Goal: Information Seeking & Learning: Learn about a topic

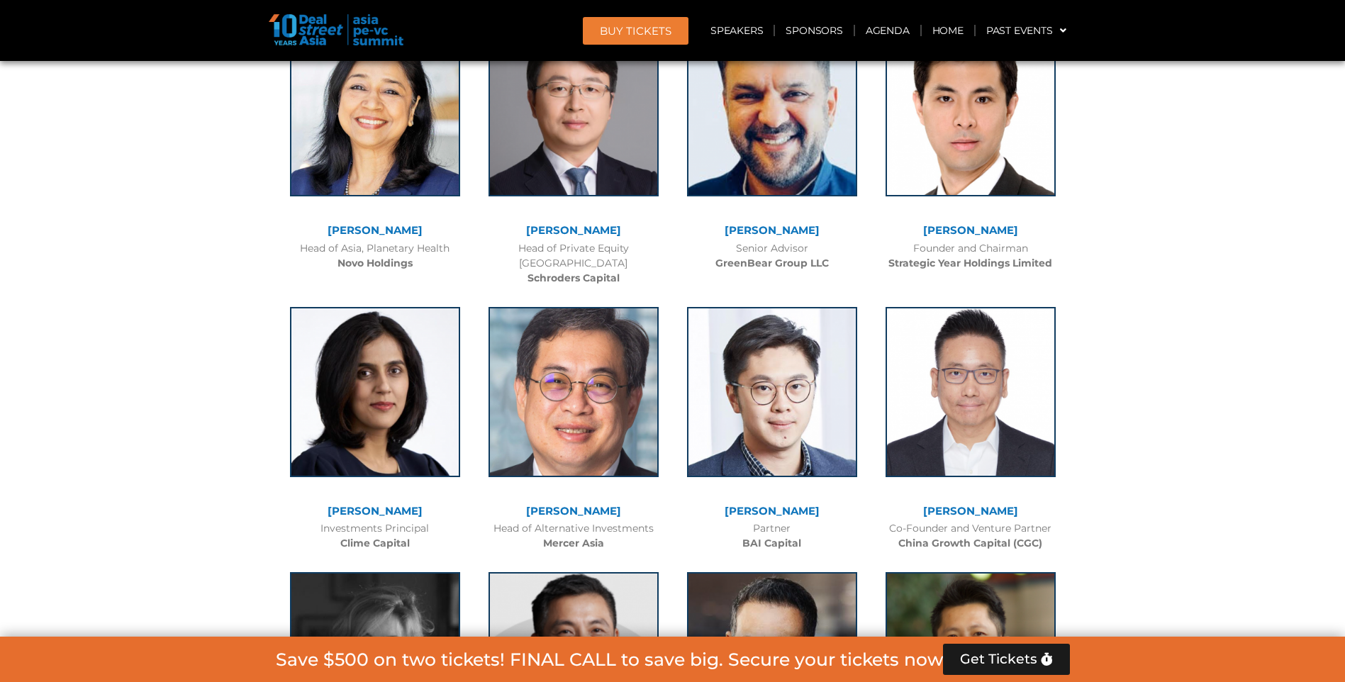
scroll to position [5176, 0]
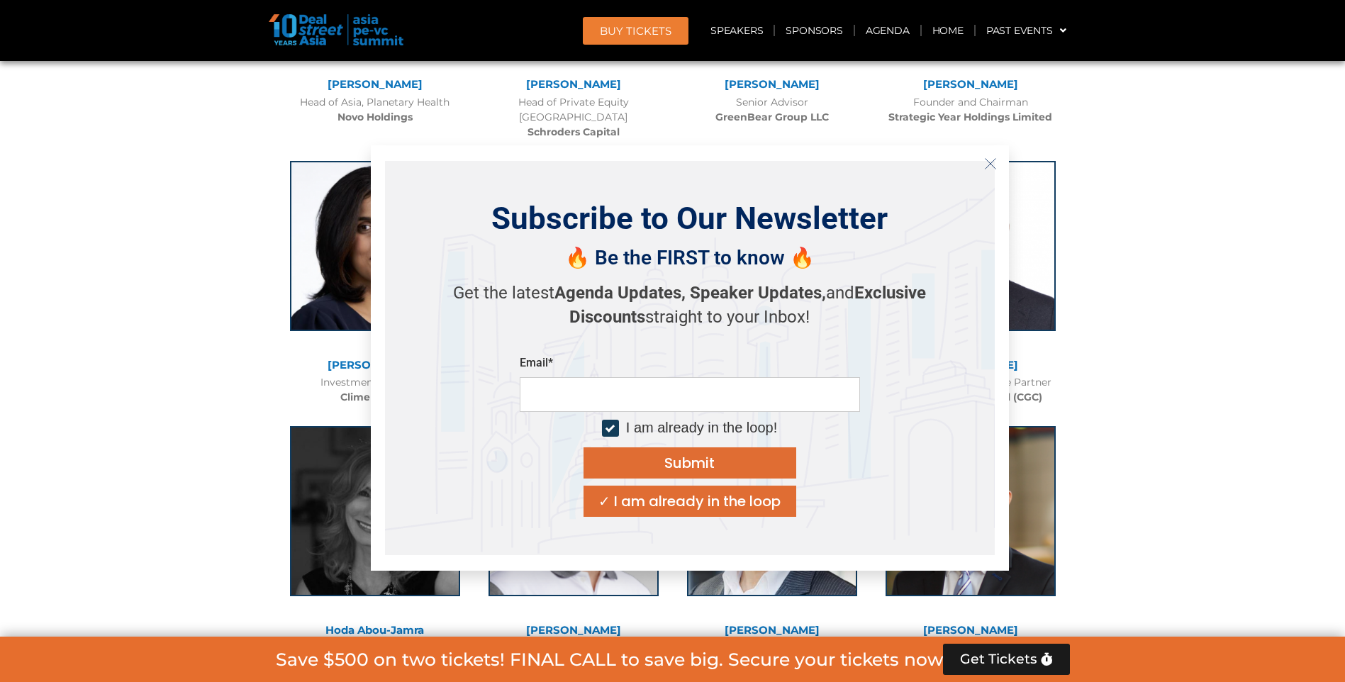
click at [986, 168] on line "Close" at bounding box center [990, 164] width 10 height 10
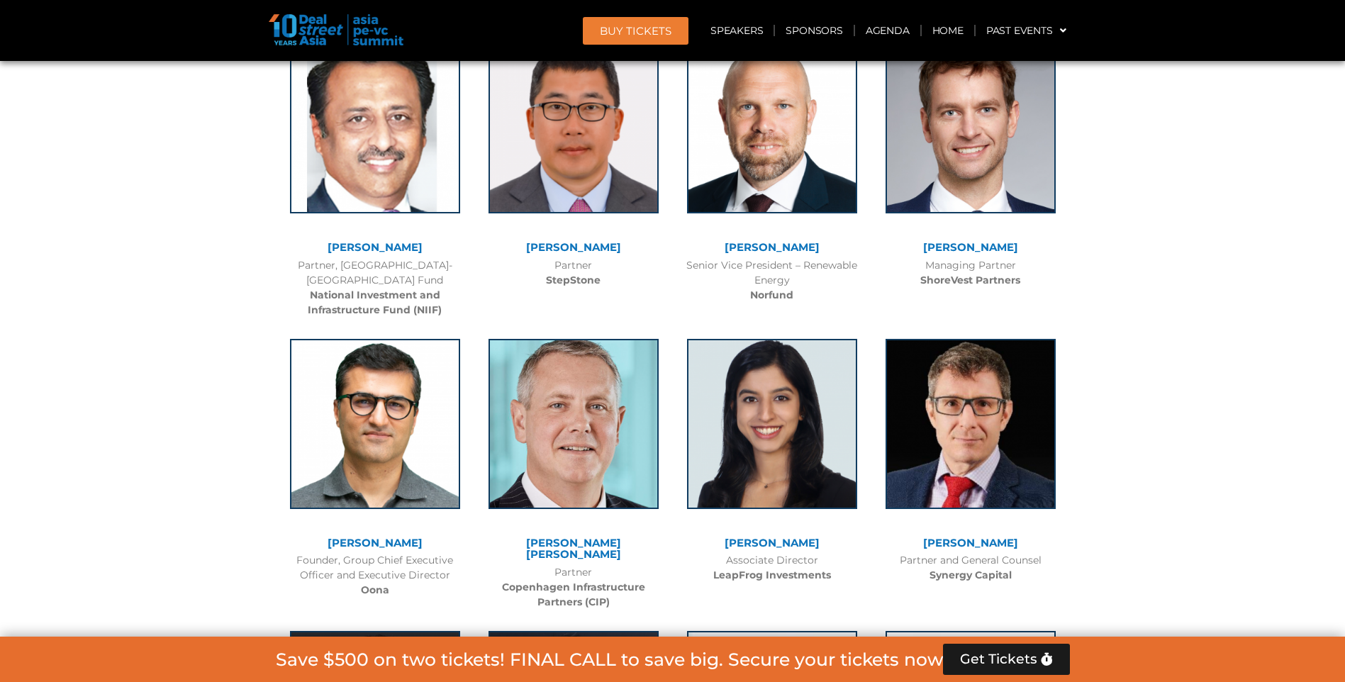
scroll to position [6595, 0]
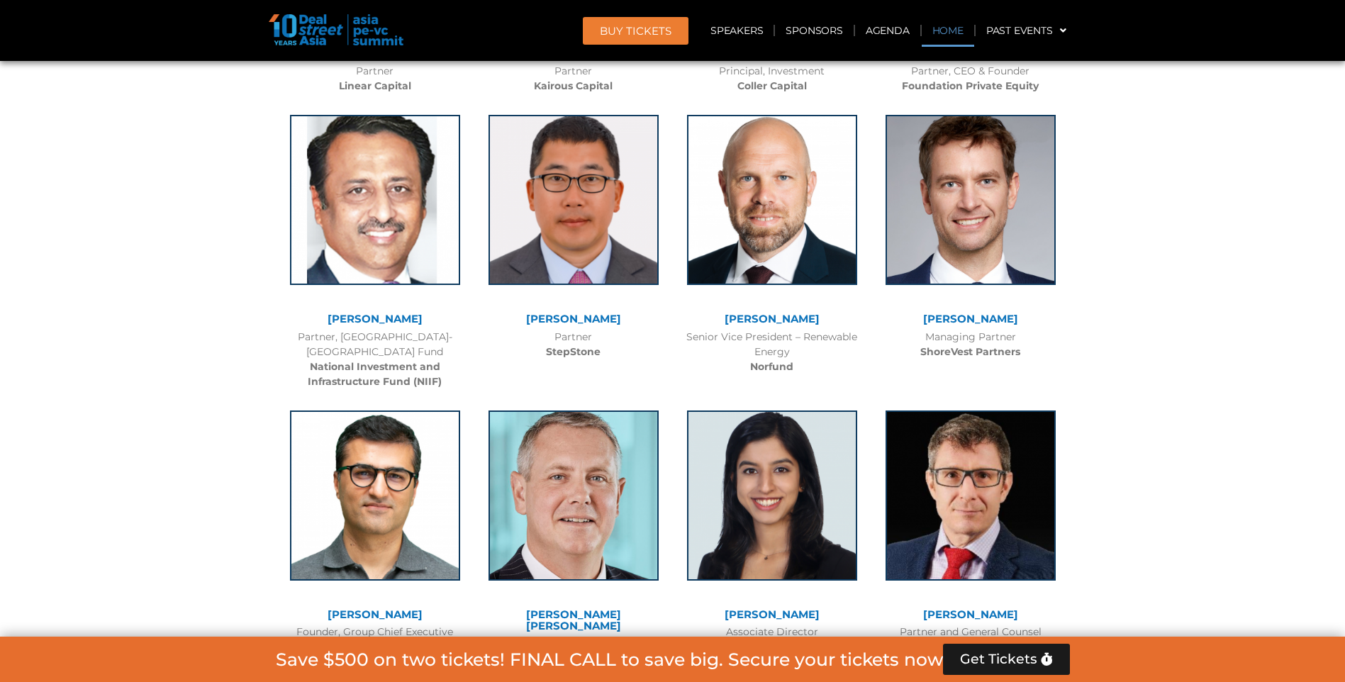
click at [940, 38] on link "Home" at bounding box center [948, 30] width 52 height 33
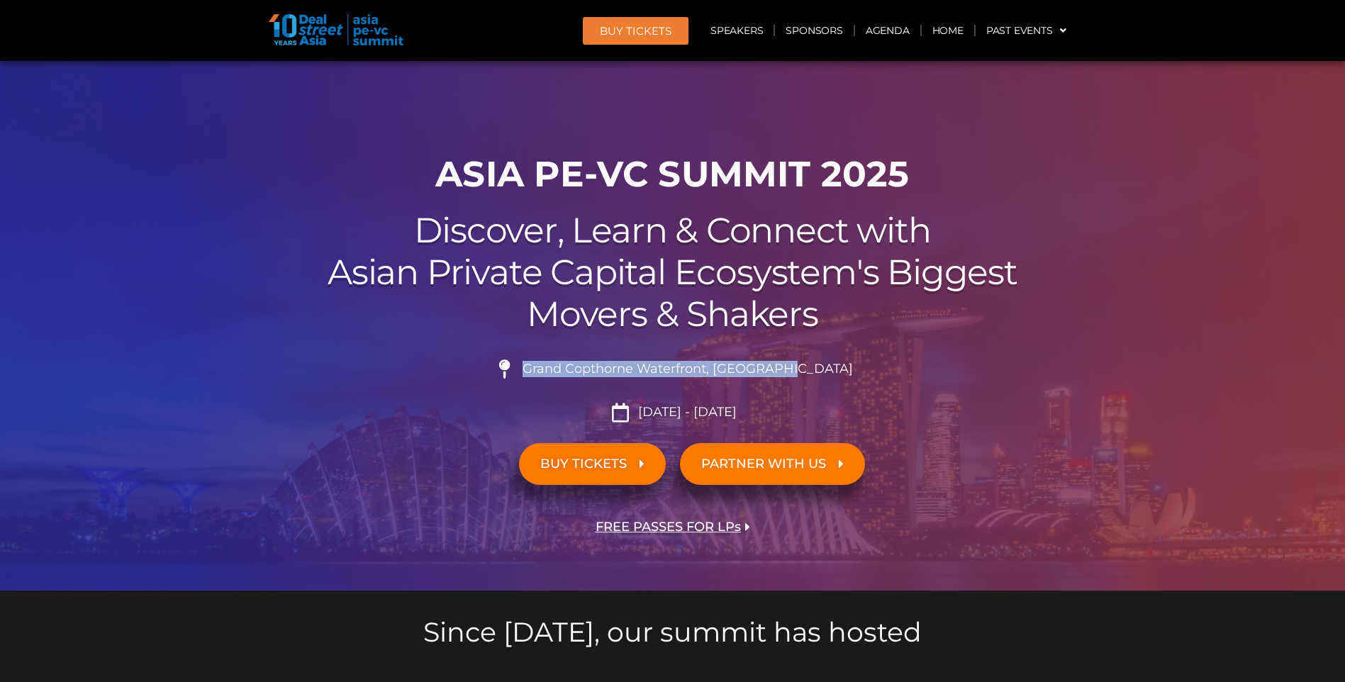
drag, startPoint x: 561, startPoint y: 369, endPoint x: 819, endPoint y: 366, distance: 258.1
click at [819, 366] on li "Grand Copthorne Waterfront, Singapore​" at bounding box center [673, 375] width 794 height 31
copy span "Grand Copthorne Waterfront, Singapore​"
click at [750, 40] on link "Speakers" at bounding box center [737, 30] width 74 height 33
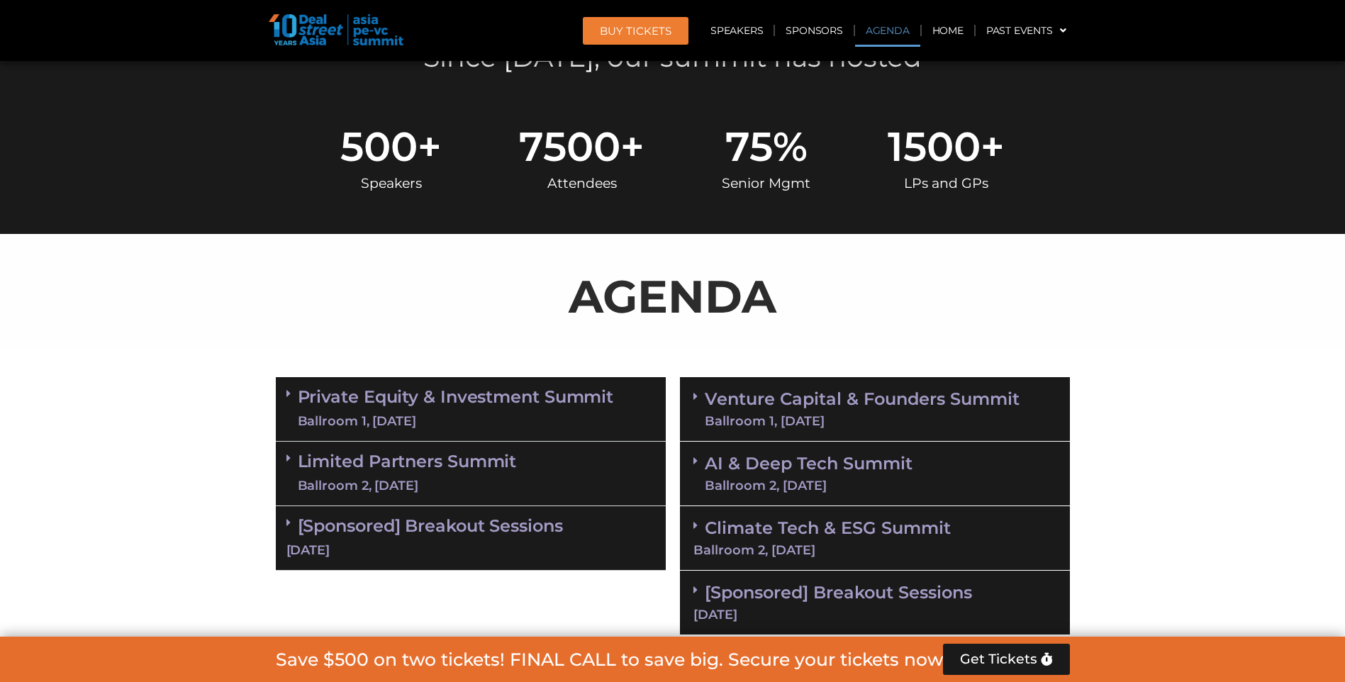
scroll to position [775, 0]
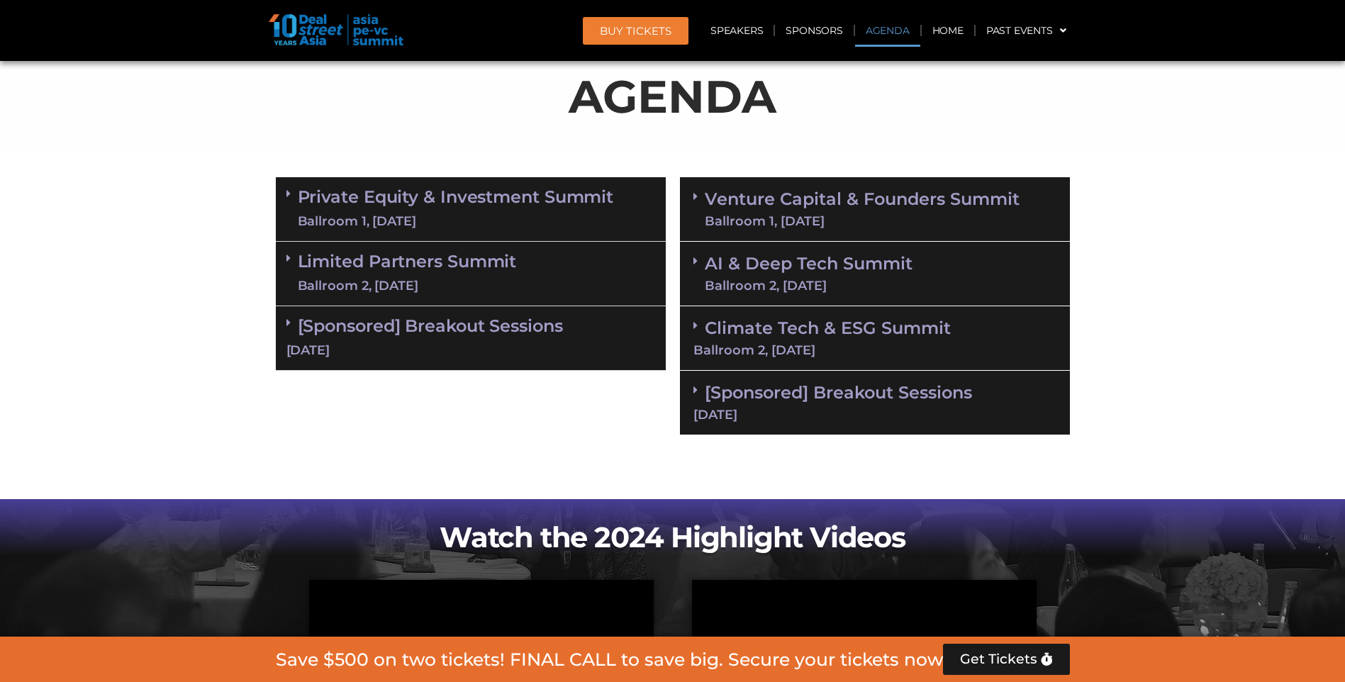
click at [452, 328] on link "[Sponsored] Breakout Sessions 10 Sept" at bounding box center [470, 338] width 369 height 44
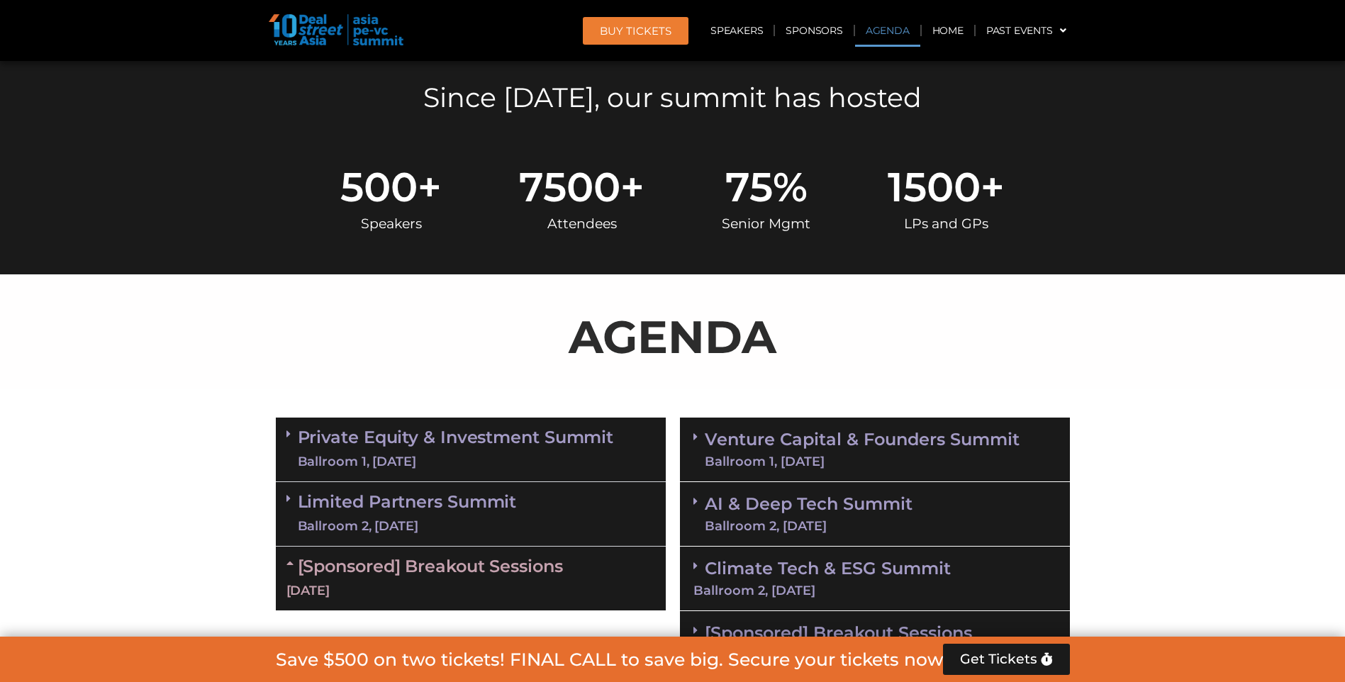
scroll to position [633, 0]
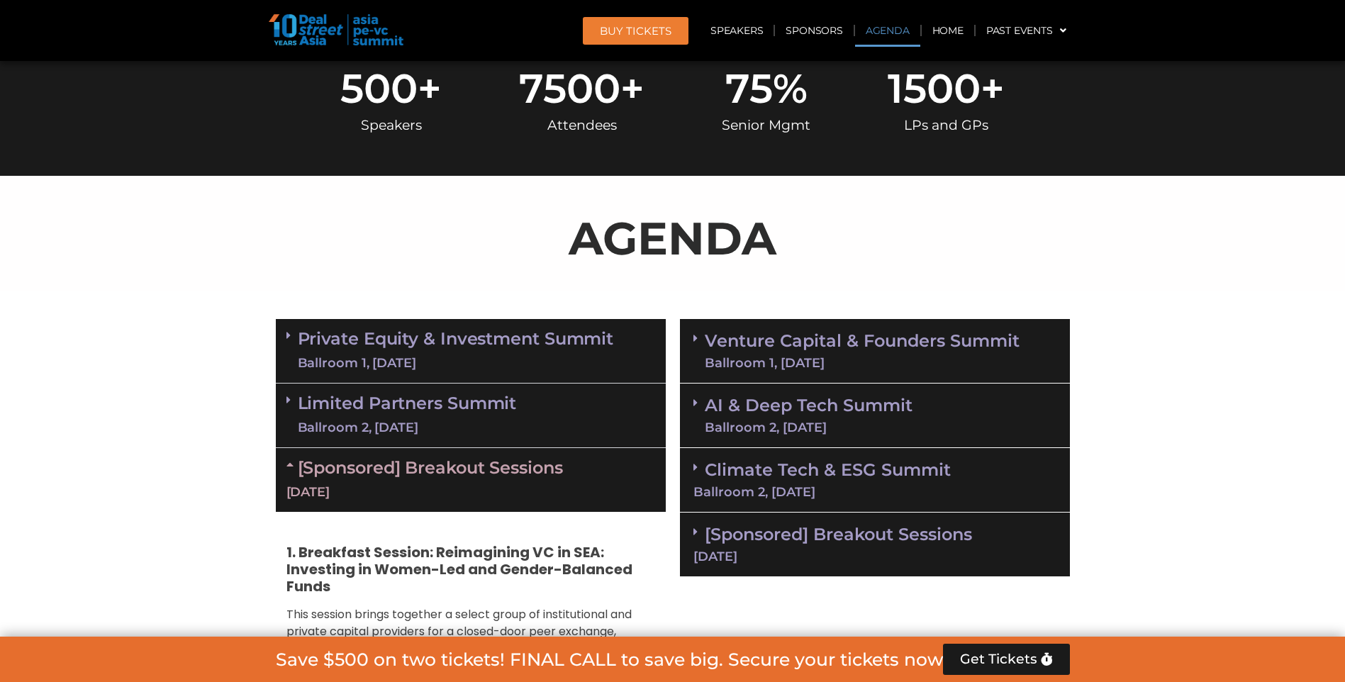
click at [424, 437] on div "Limited Partners Summit Ballroom 2, 10 Sept" at bounding box center [471, 416] width 390 height 65
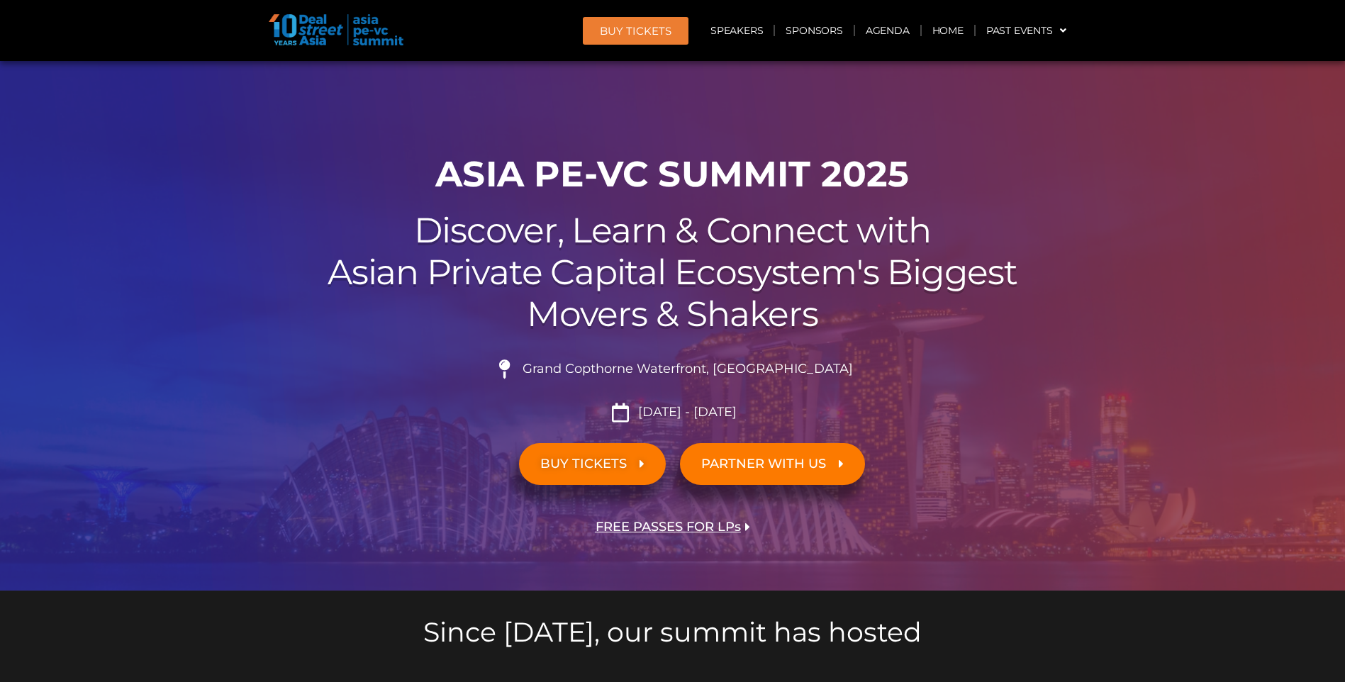
scroll to position [71, 0]
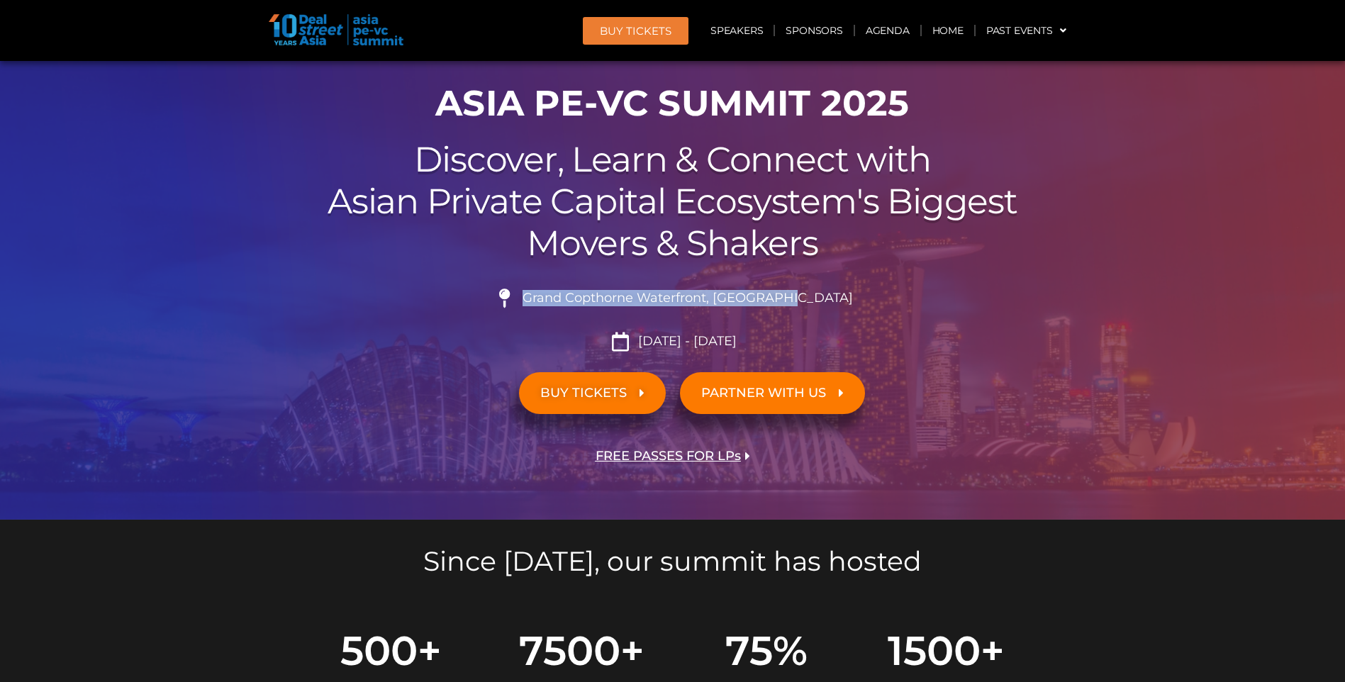
drag, startPoint x: 557, startPoint y: 299, endPoint x: 859, endPoint y: 292, distance: 302.9
click at [859, 292] on li "Grand Copthorne Waterfront, Singapore​" at bounding box center [673, 304] width 794 height 31
copy span "Grand Copthorne Waterfront, Singapore​"
